Goal: Task Accomplishment & Management: Use online tool/utility

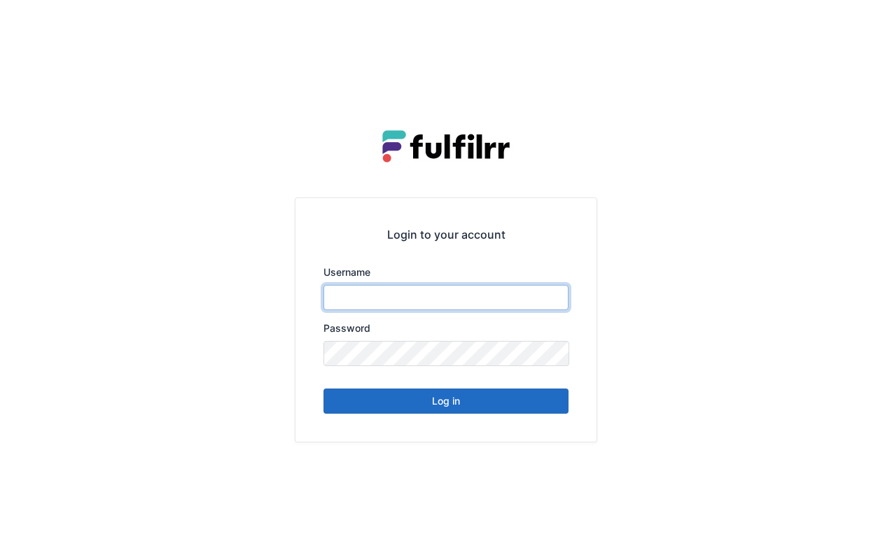
type input "*******"
click at [455, 405] on button "Log in" at bounding box center [445, 401] width 245 height 25
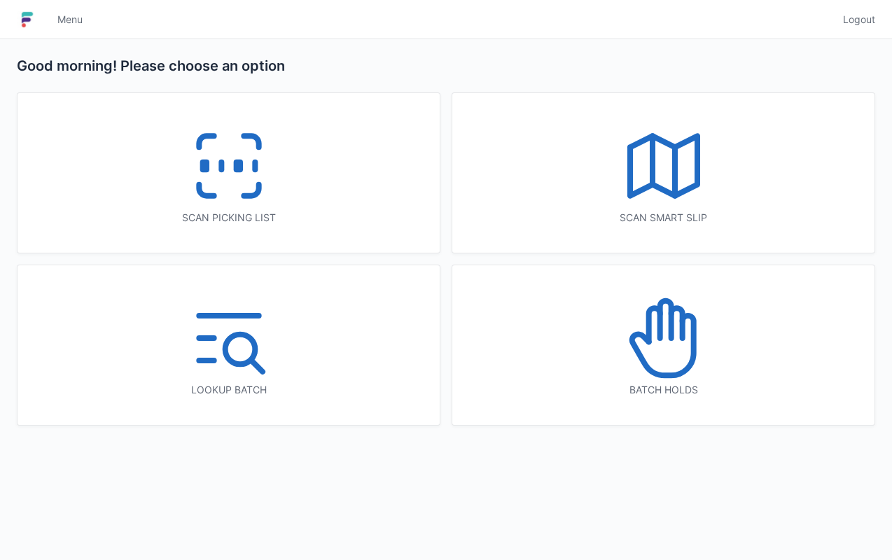
click at [284, 176] on div "Scan picking list" at bounding box center [229, 173] width 422 height 160
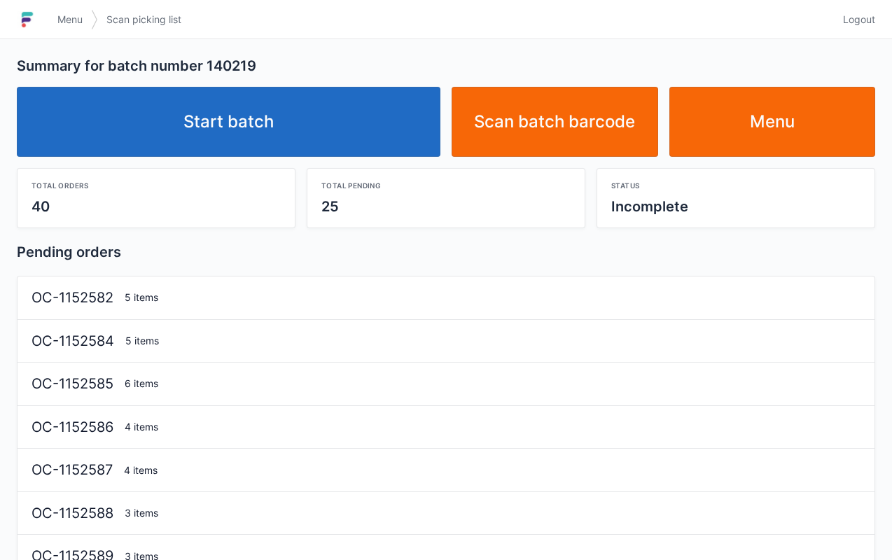
click at [310, 141] on link "Start batch" at bounding box center [229, 122] width 424 height 70
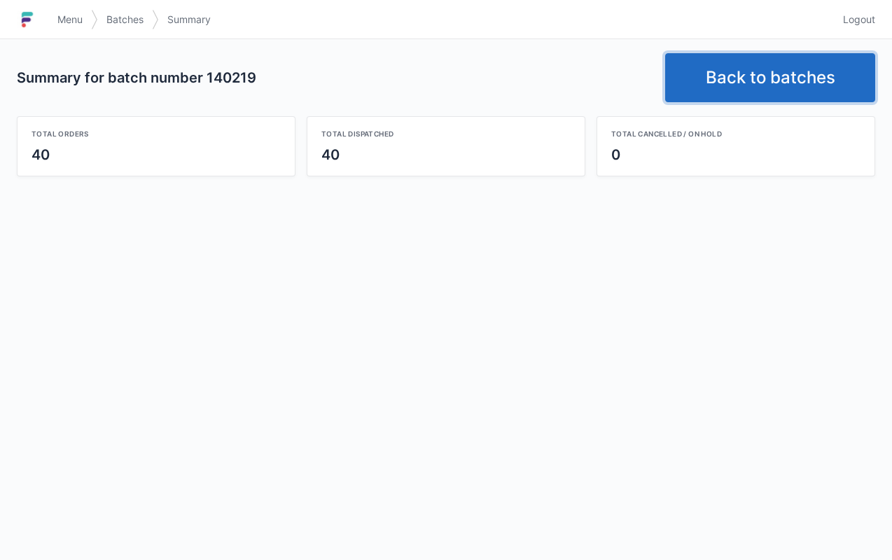
click at [780, 65] on link "Back to batches" at bounding box center [770, 77] width 210 height 49
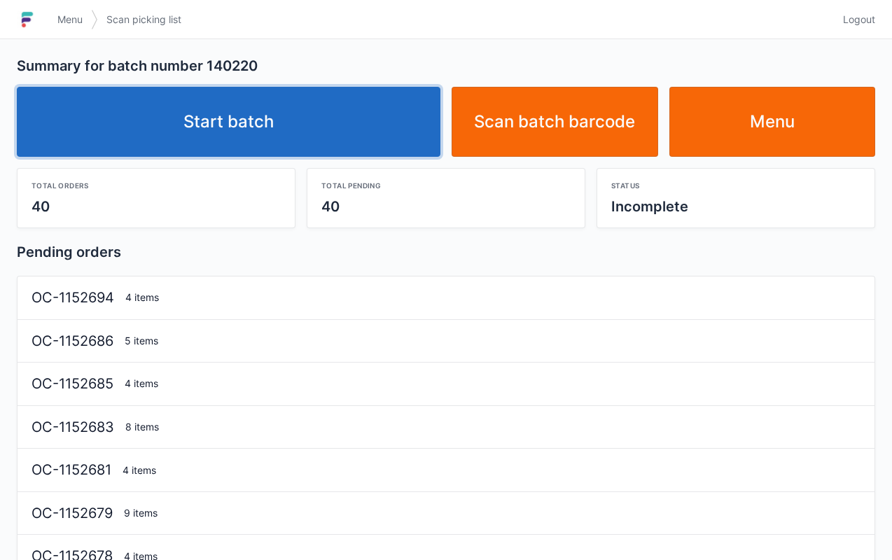
click at [327, 110] on link "Start batch" at bounding box center [229, 122] width 424 height 70
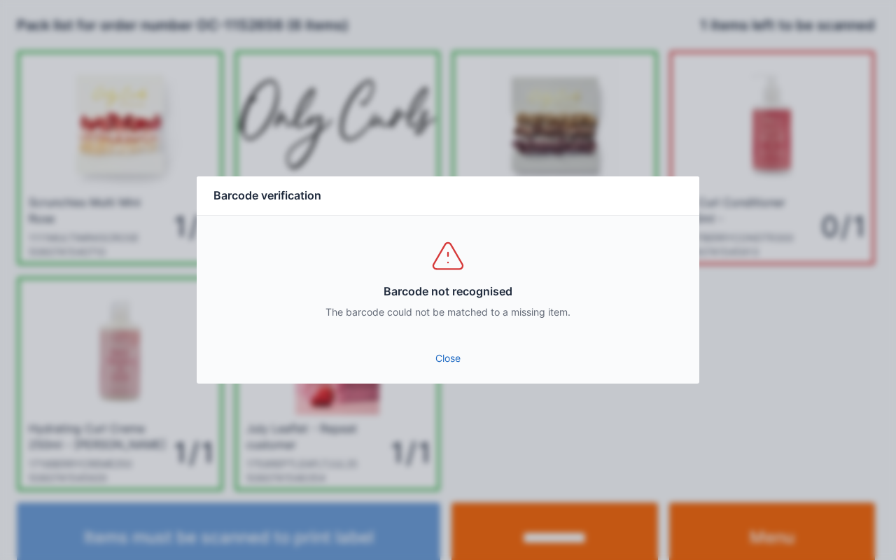
click at [453, 357] on link "Close" at bounding box center [448, 358] width 480 height 25
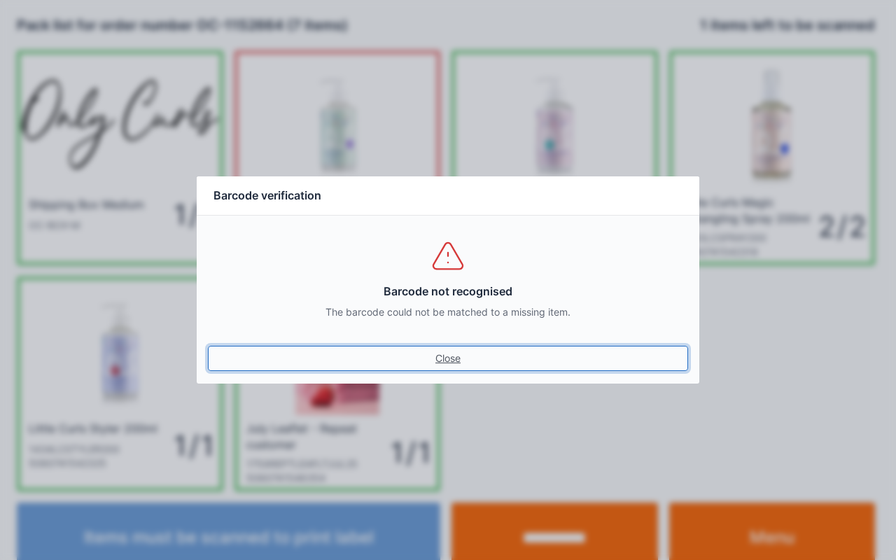
click at [445, 370] on link "Close" at bounding box center [448, 358] width 480 height 25
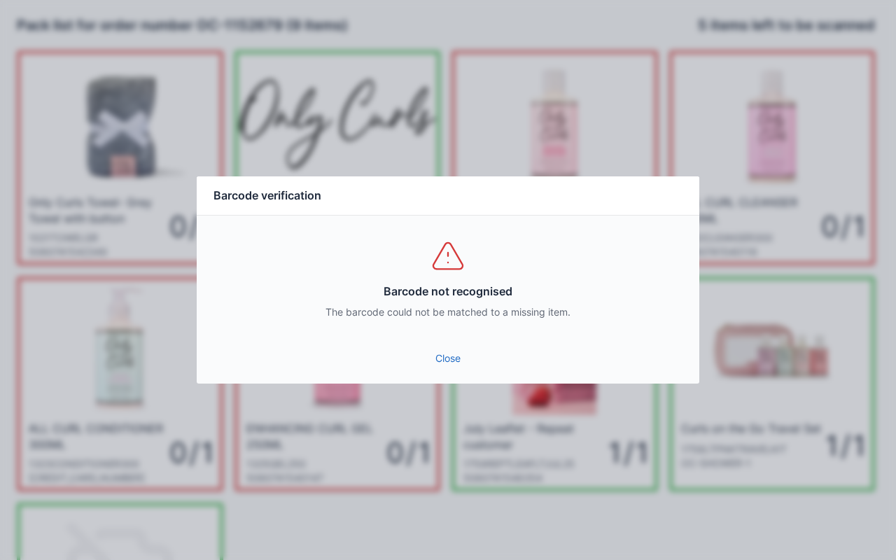
click at [445, 357] on link "Close" at bounding box center [448, 358] width 480 height 25
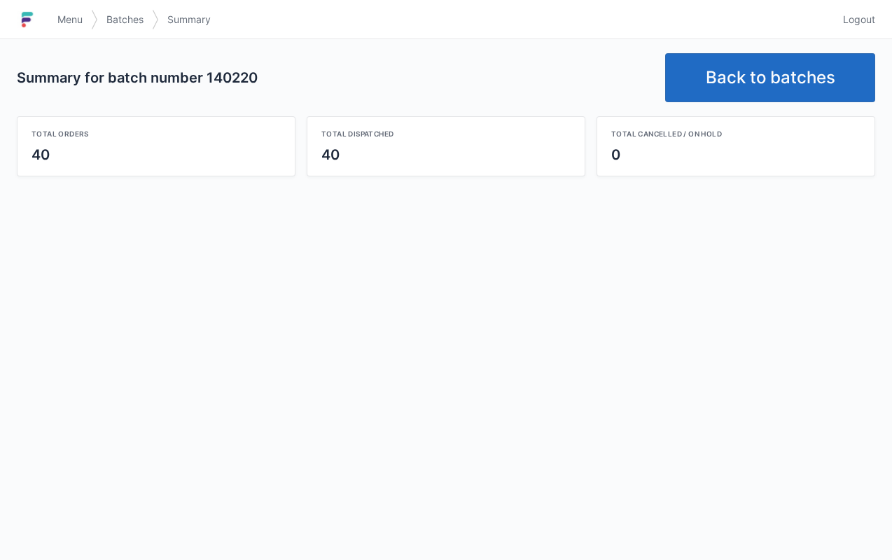
click at [738, 76] on link "Back to batches" at bounding box center [770, 77] width 210 height 49
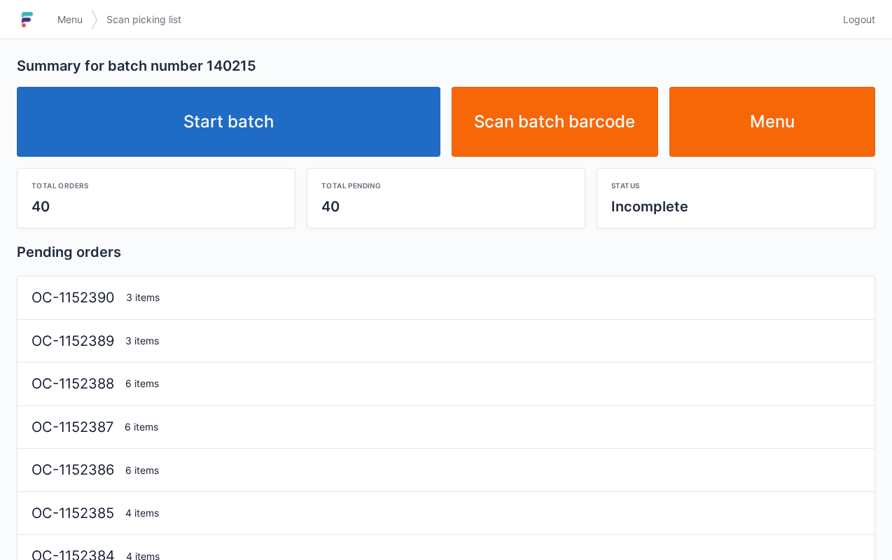
click at [346, 105] on link "Start batch" at bounding box center [229, 122] width 424 height 70
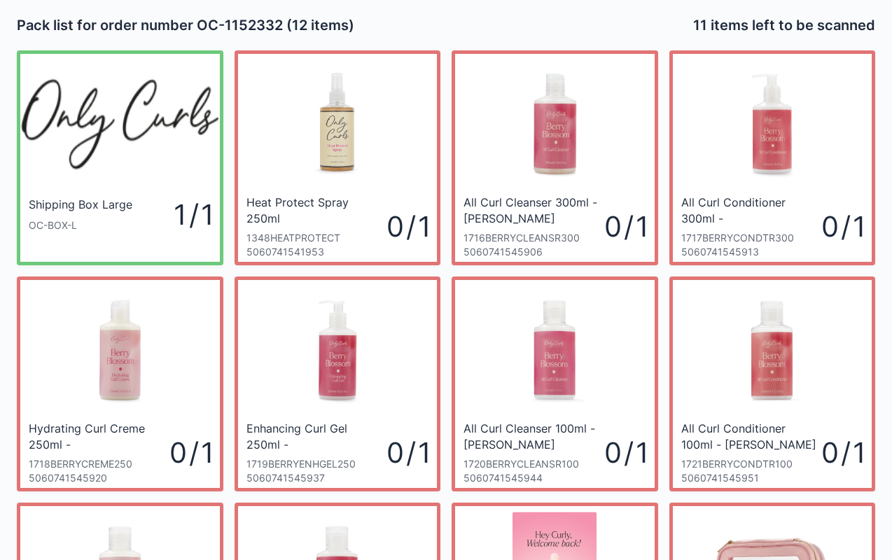
click at [564, 424] on div "All Curl Cleanser 100ml - Berry Blossom" at bounding box center [531, 436] width 137 height 31
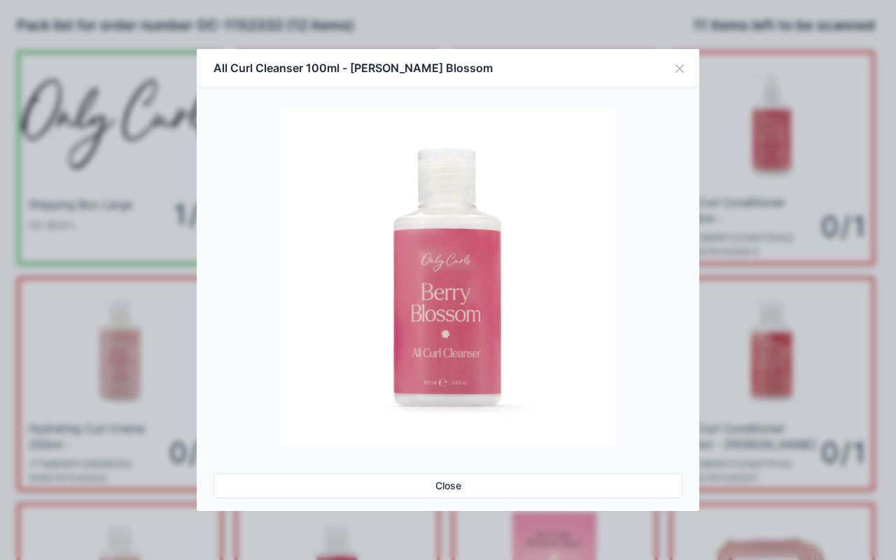
click at [680, 67] on button "Close" at bounding box center [679, 68] width 39 height 39
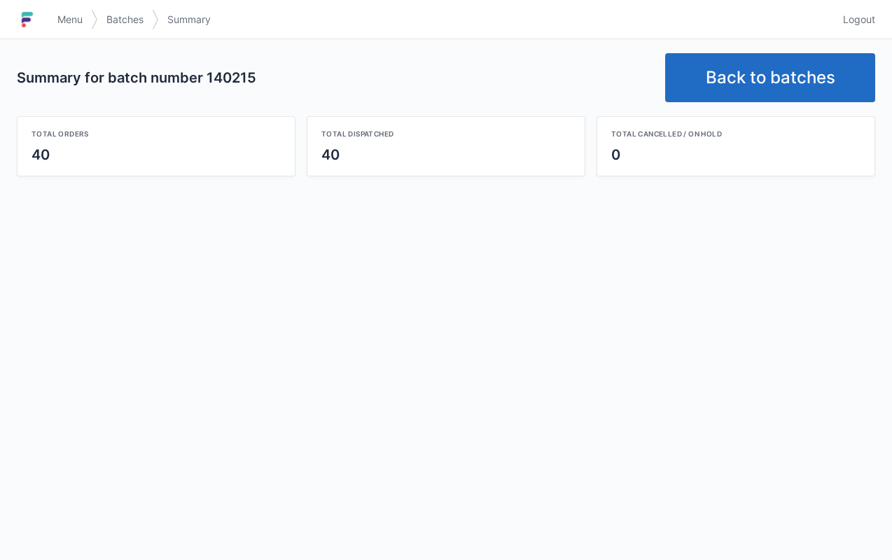
click at [71, 21] on span "Menu" at bounding box center [69, 20] width 25 height 14
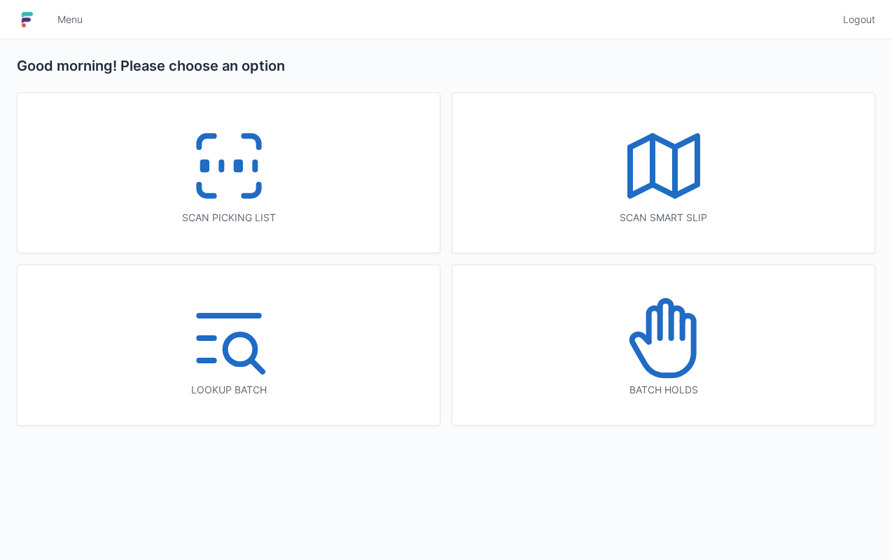
click at [664, 223] on div "Scan smart slip" at bounding box center [663, 218] width 366 height 14
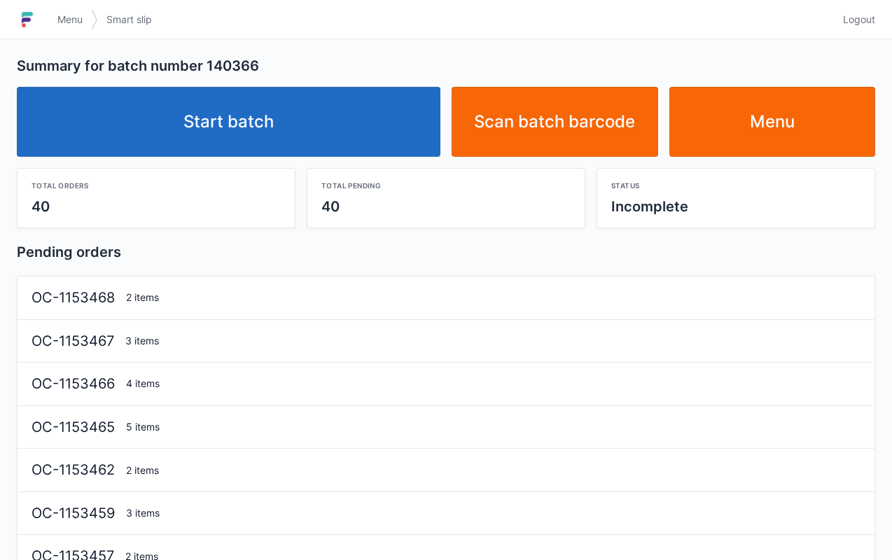
click at [379, 127] on link "Start batch" at bounding box center [229, 122] width 424 height 70
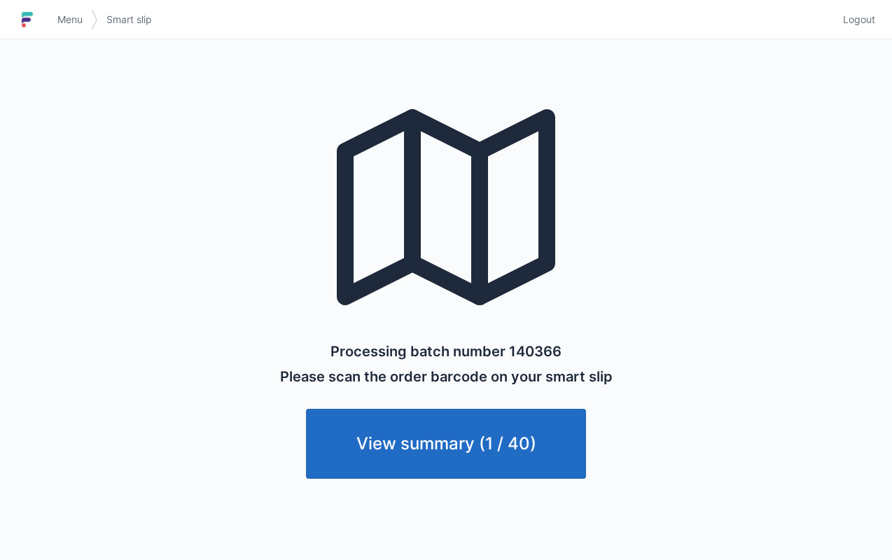
click at [80, 18] on span "Menu" at bounding box center [69, 20] width 25 height 14
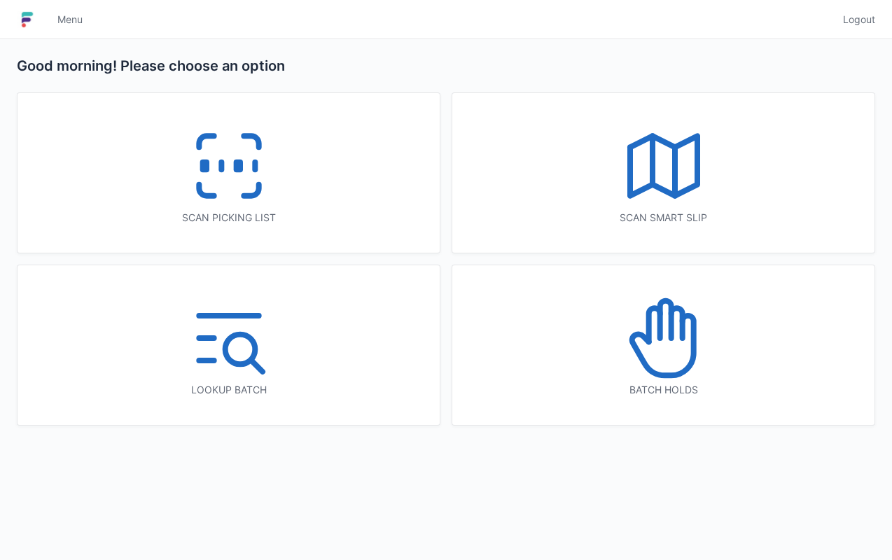
click at [199, 147] on icon at bounding box center [206, 141] width 15 height 11
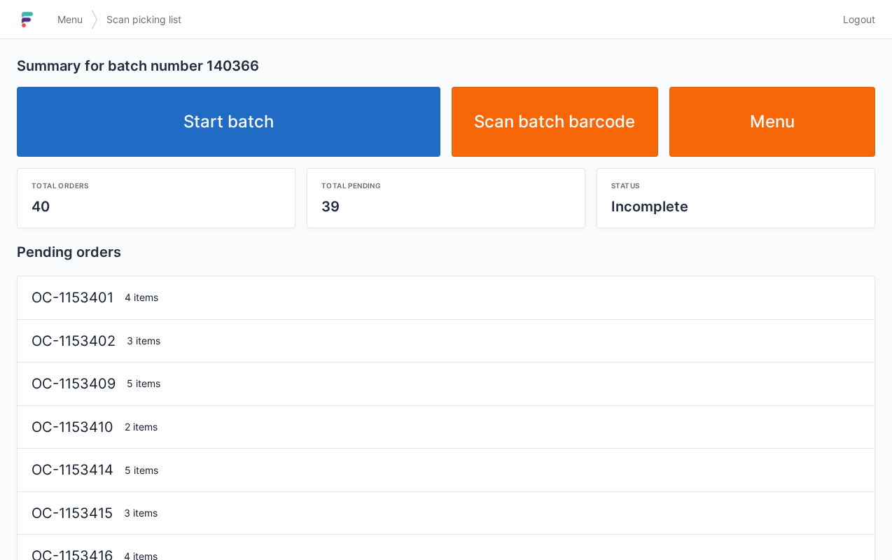
click at [360, 116] on link "Start batch" at bounding box center [229, 122] width 424 height 70
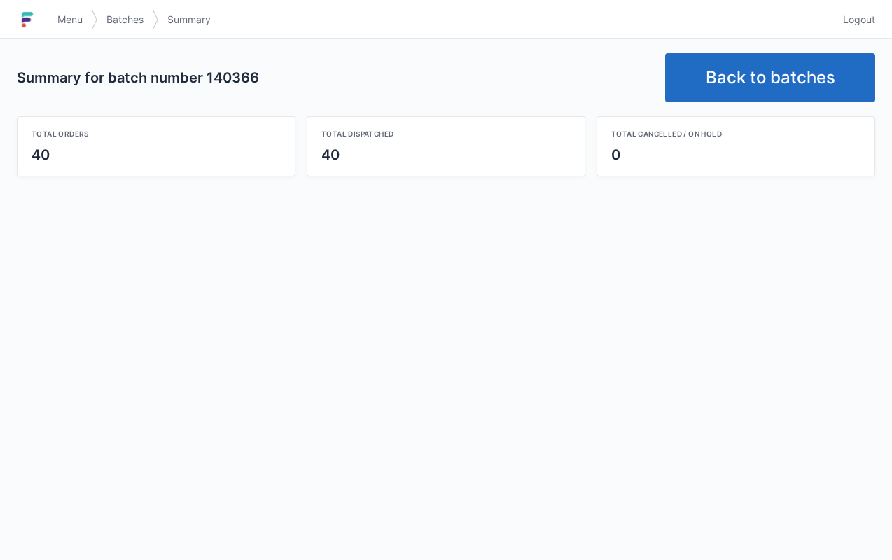
click at [751, 88] on link "Back to batches" at bounding box center [770, 77] width 210 height 49
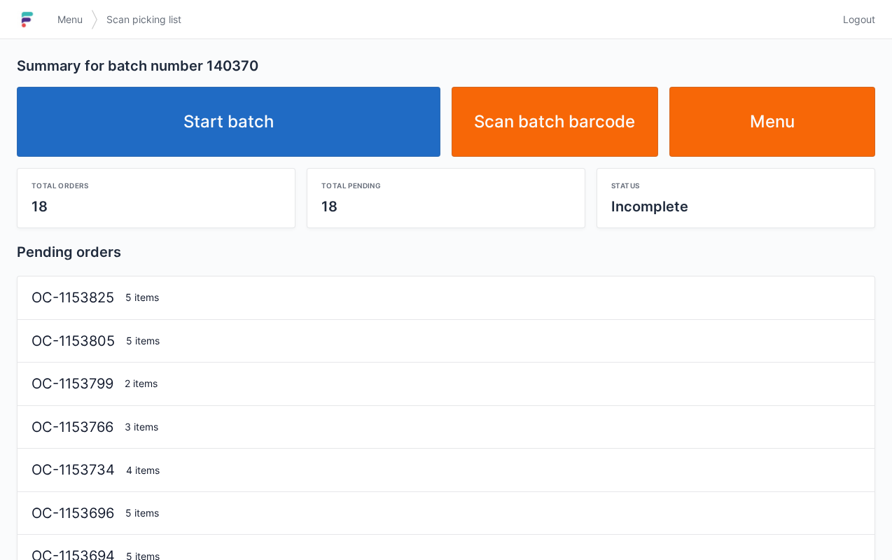
click at [347, 116] on link "Start batch" at bounding box center [229, 122] width 424 height 70
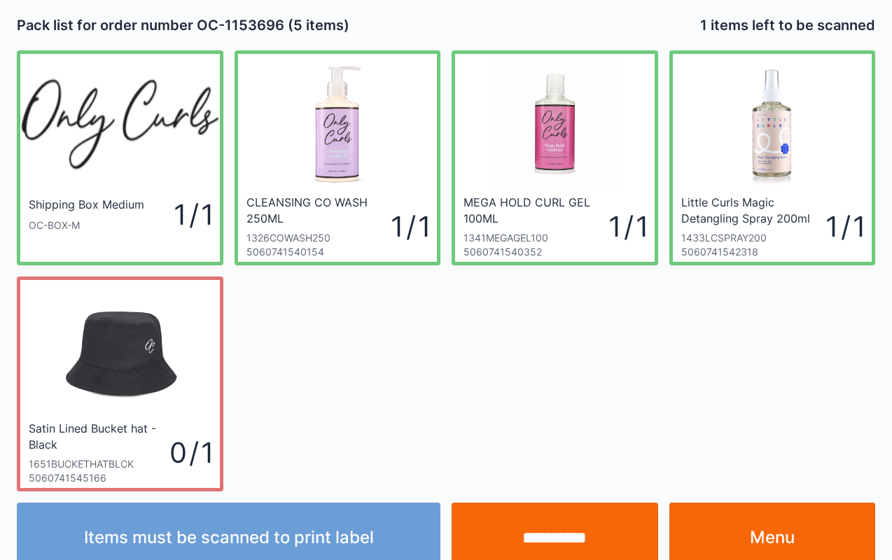
click at [596, 514] on input "**********" at bounding box center [555, 538] width 207 height 70
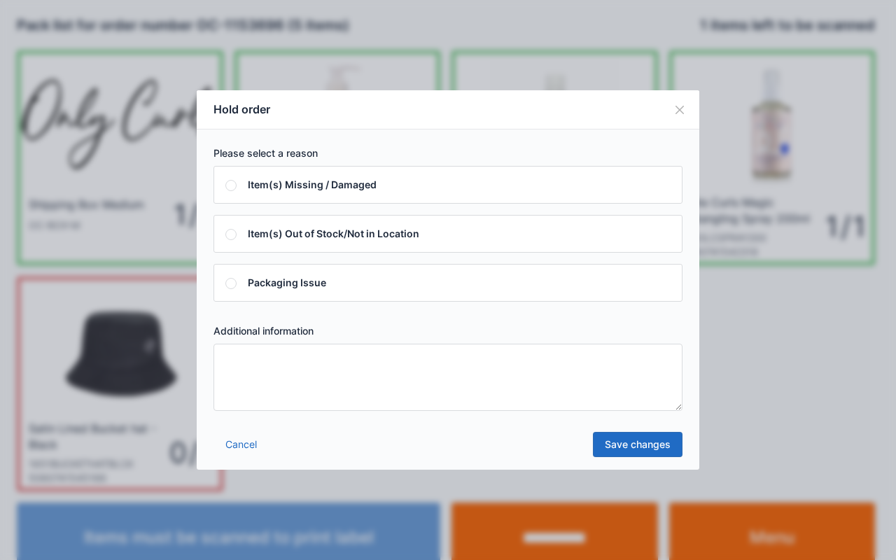
click at [479, 361] on textarea at bounding box center [448, 377] width 469 height 67
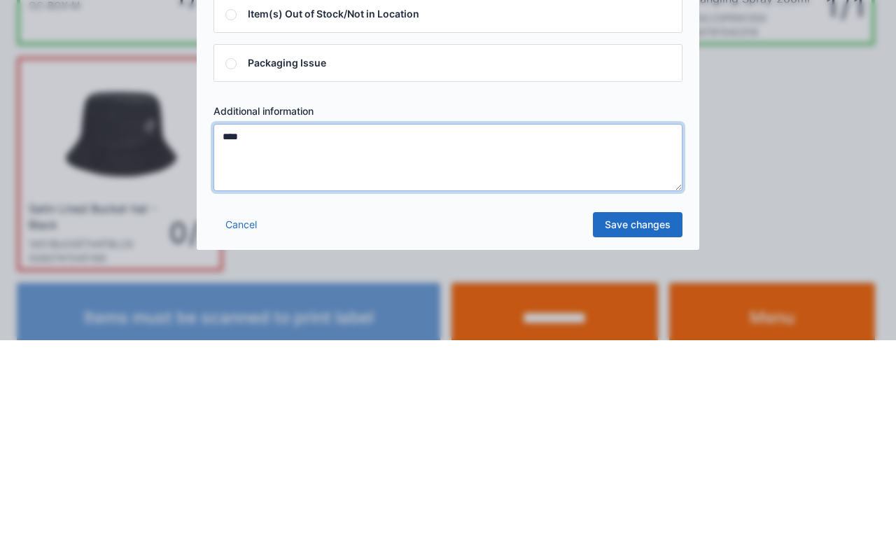
type textarea "****"
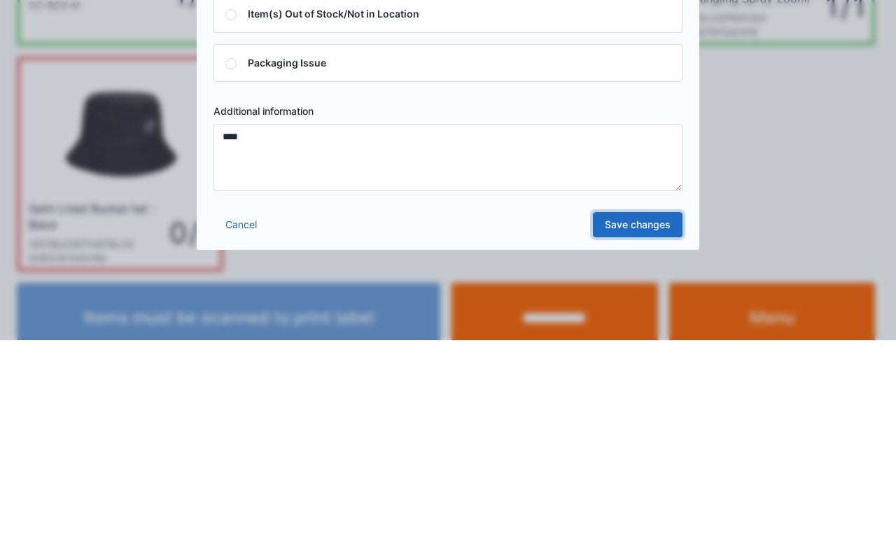
click at [660, 440] on link "Save changes" at bounding box center [638, 444] width 90 height 25
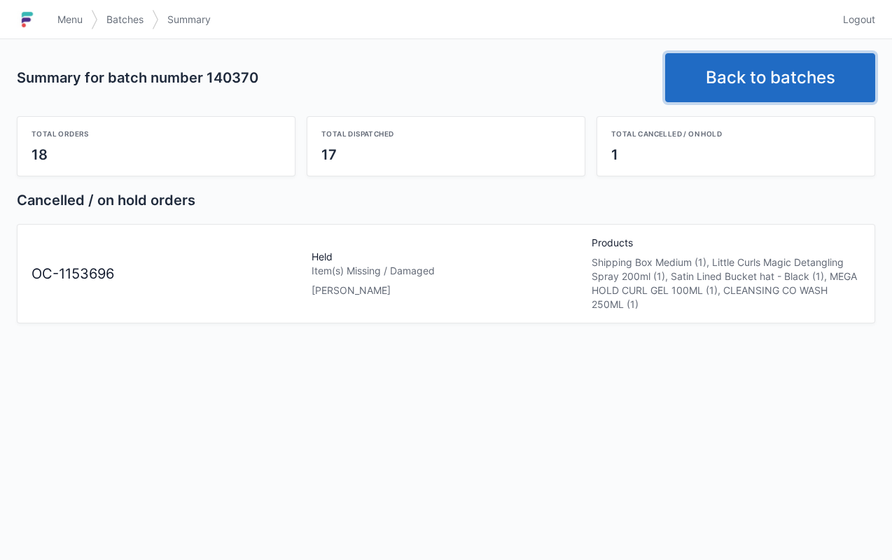
click at [745, 60] on link "Back to batches" at bounding box center [770, 77] width 210 height 49
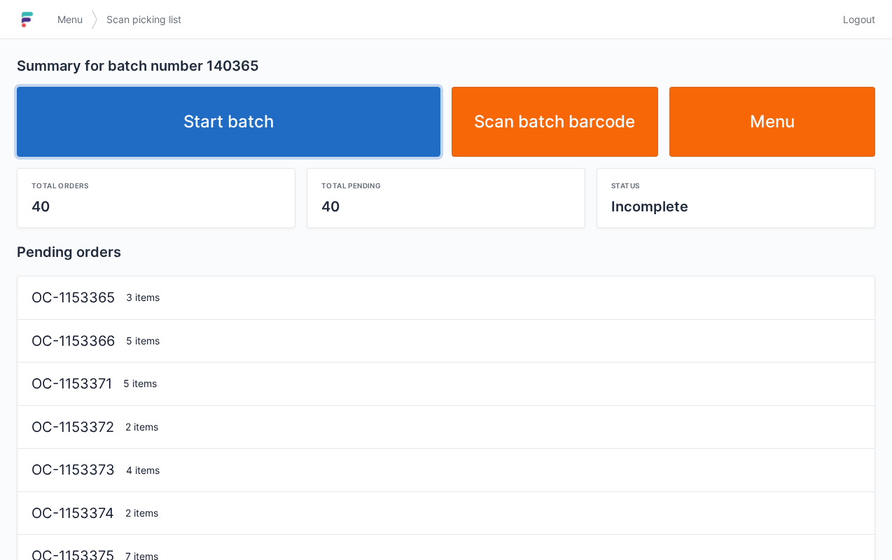
click at [334, 108] on link "Start batch" at bounding box center [229, 122] width 424 height 70
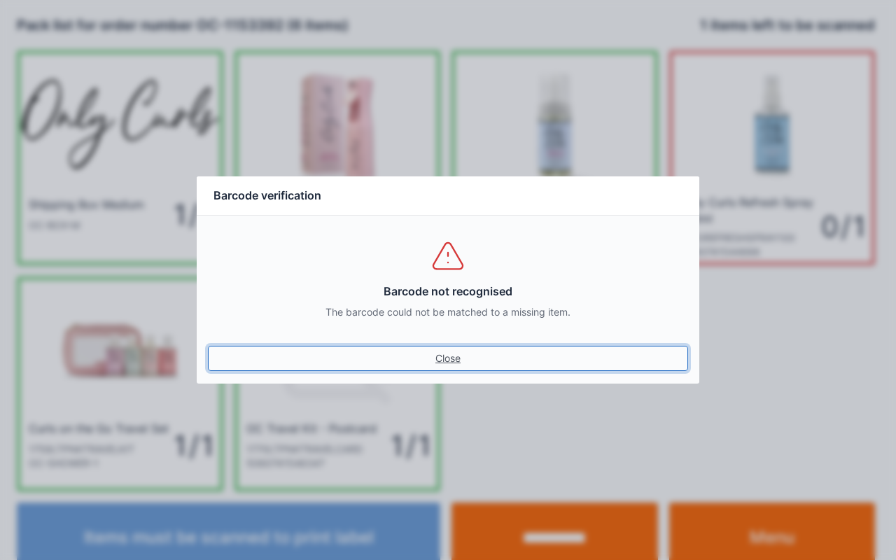
click at [459, 354] on link "Close" at bounding box center [448, 358] width 480 height 25
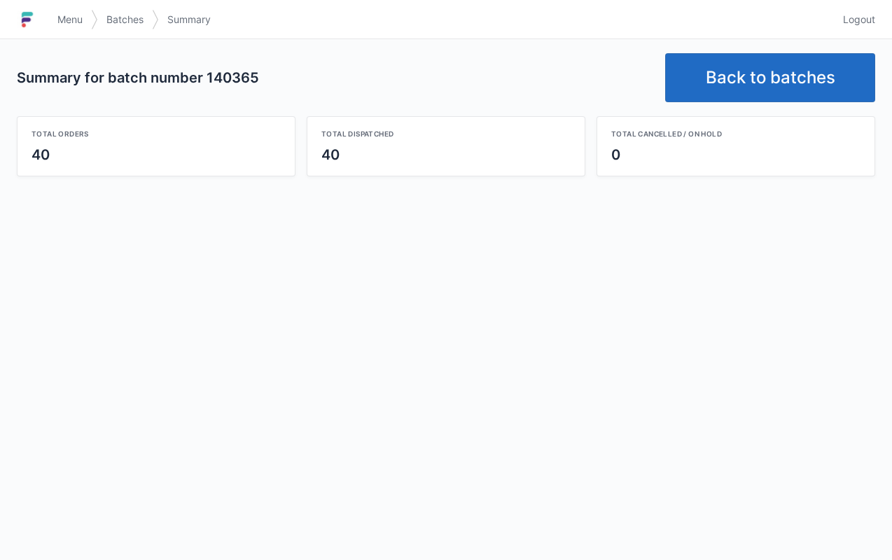
click at [73, 18] on span "Menu" at bounding box center [69, 20] width 25 height 14
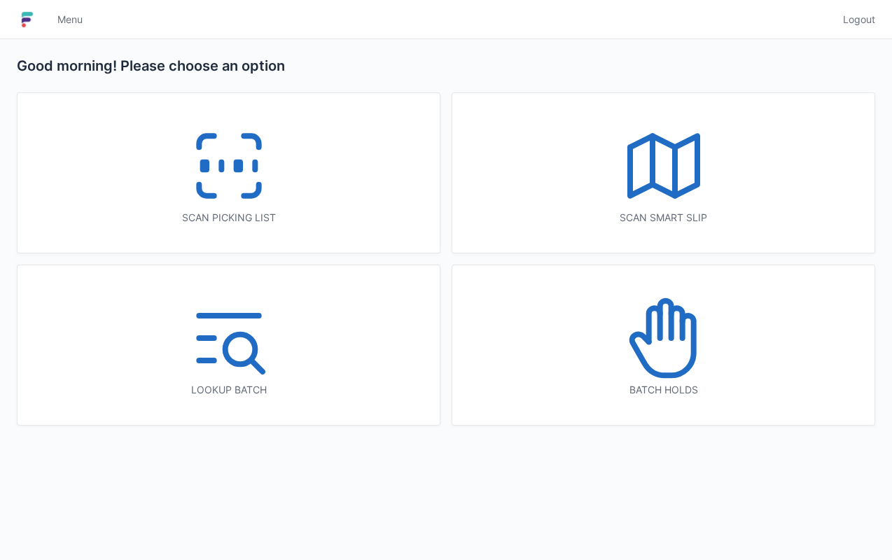
click at [646, 358] on icon at bounding box center [664, 338] width 90 height 90
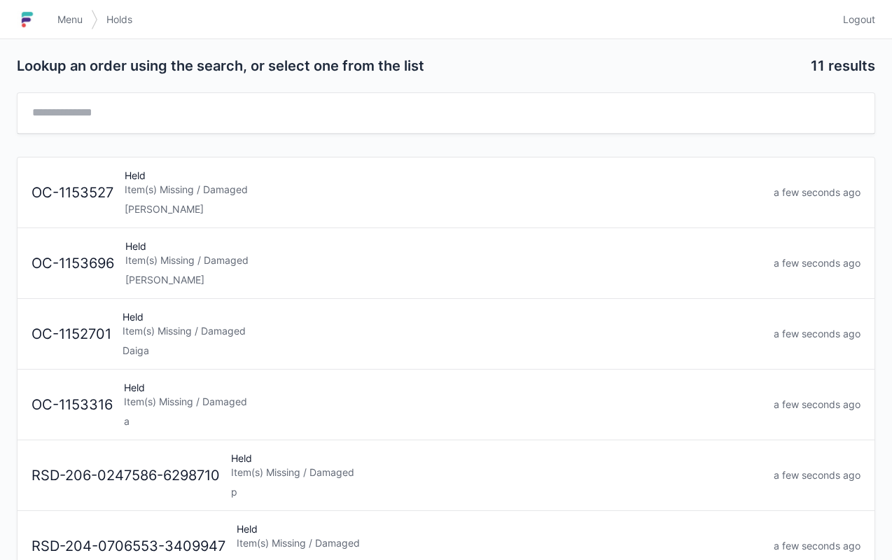
click at [455, 263] on div "Item(s) Missing / Damaged" at bounding box center [443, 260] width 637 height 14
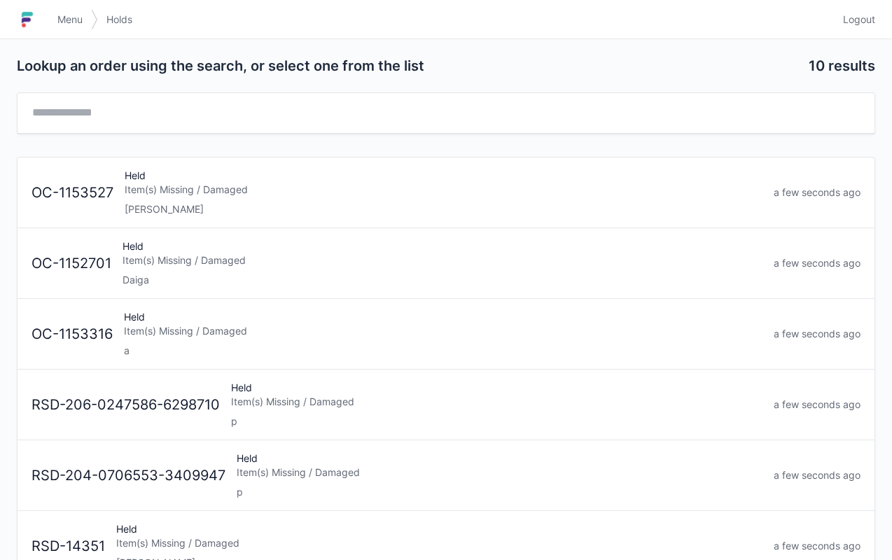
click at [69, 22] on span "Menu" at bounding box center [69, 20] width 25 height 14
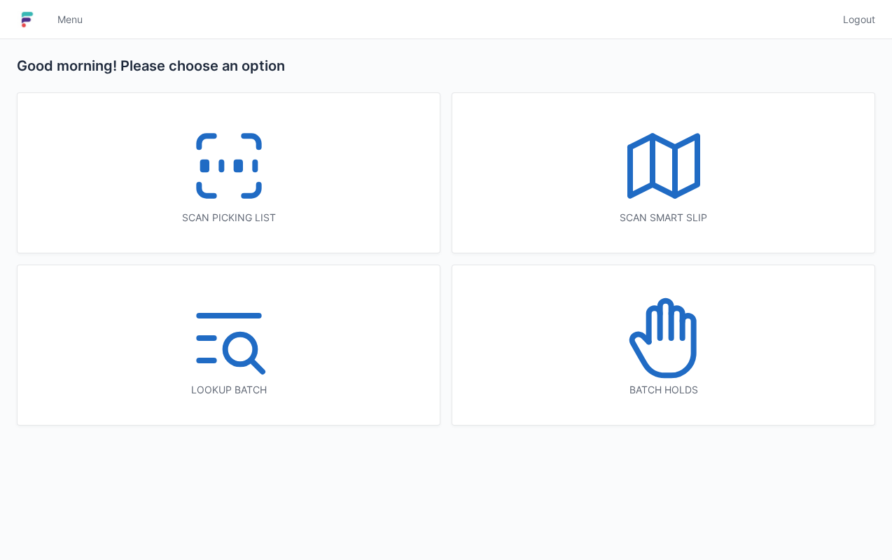
click at [162, 168] on div "Scan picking list" at bounding box center [229, 173] width 422 height 160
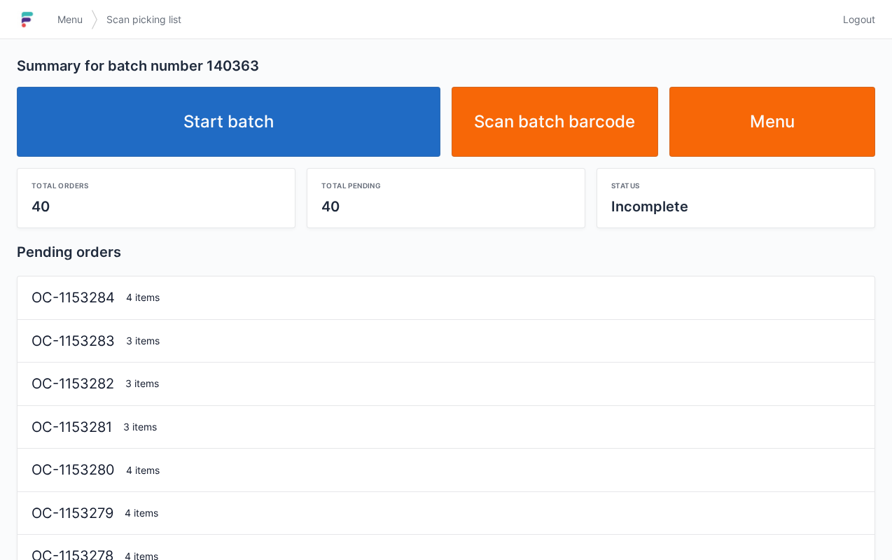
click at [367, 130] on link "Start batch" at bounding box center [229, 122] width 424 height 70
